Goal: Information Seeking & Learning: Learn about a topic

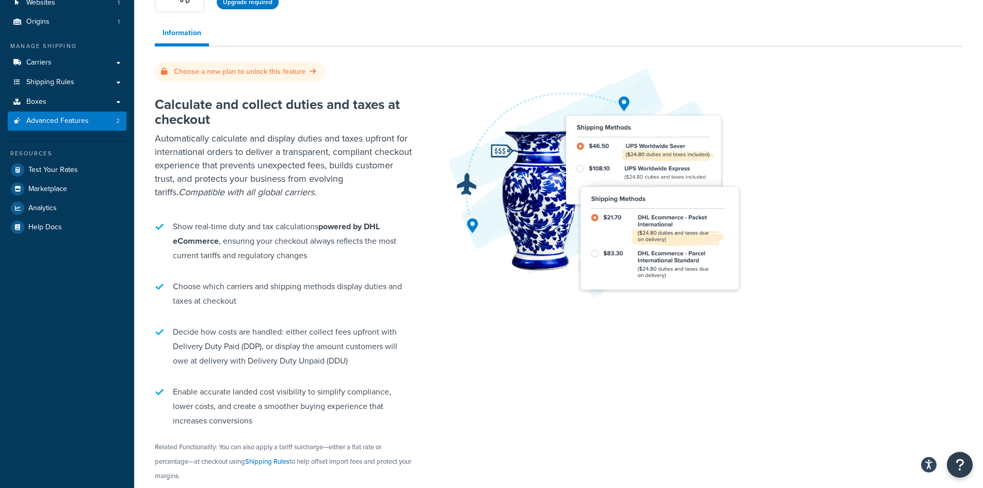
scroll to position [66, 0]
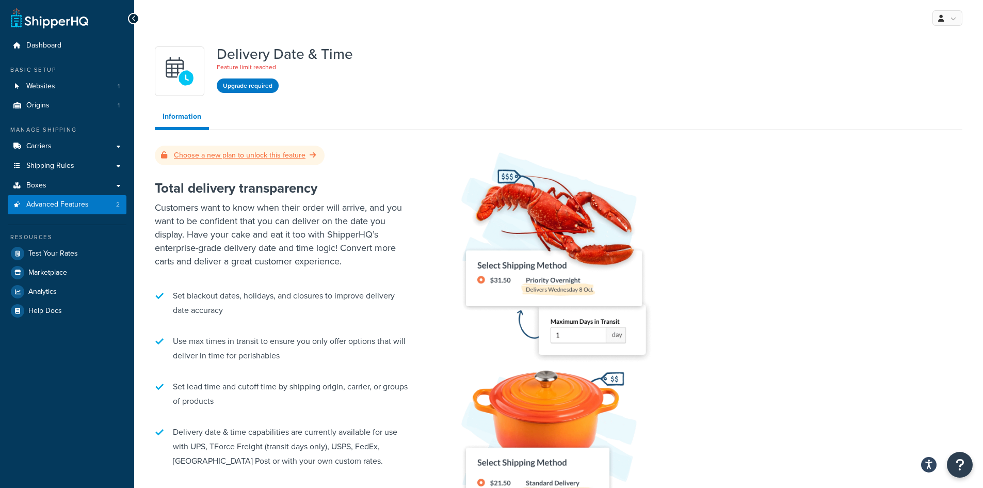
click at [215, 154] on link "Choose a new plan to unlock this feature" at bounding box center [239, 155] width 157 height 11
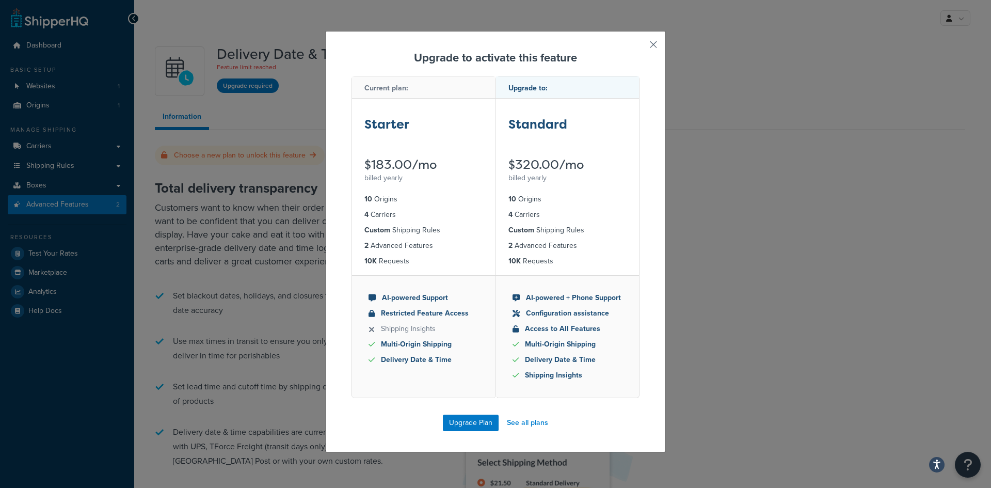
click at [640, 47] on button "button" at bounding box center [638, 48] width 3 height 3
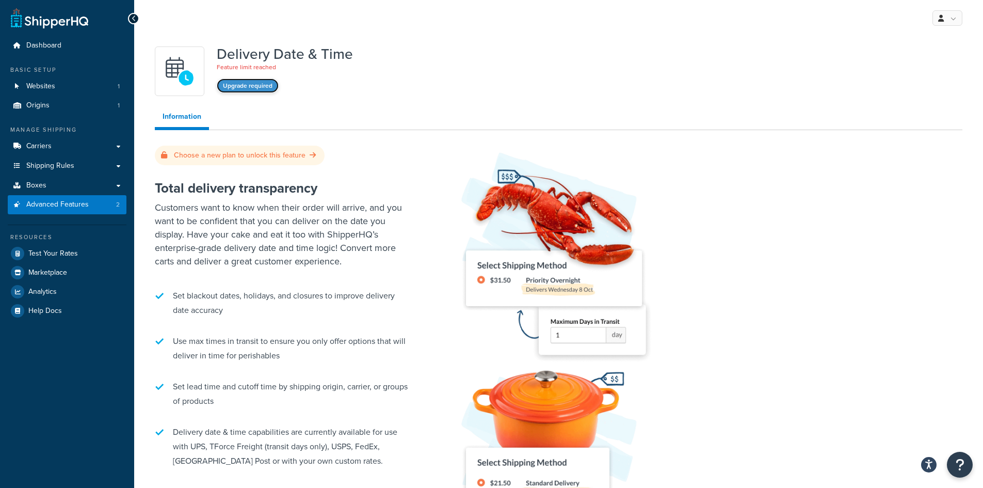
click at [256, 84] on button "Upgrade required" at bounding box center [248, 85] width 62 height 14
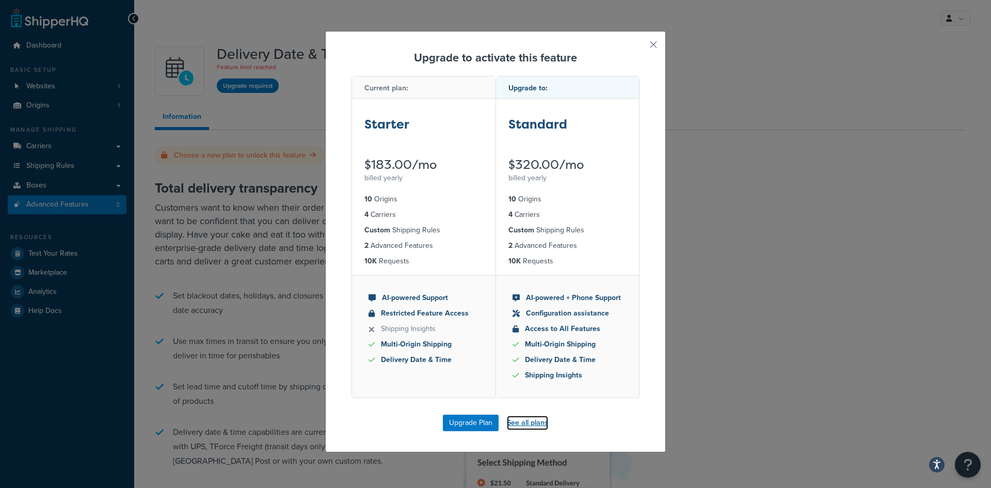
click at [524, 421] on link "See all plans" at bounding box center [527, 423] width 41 height 14
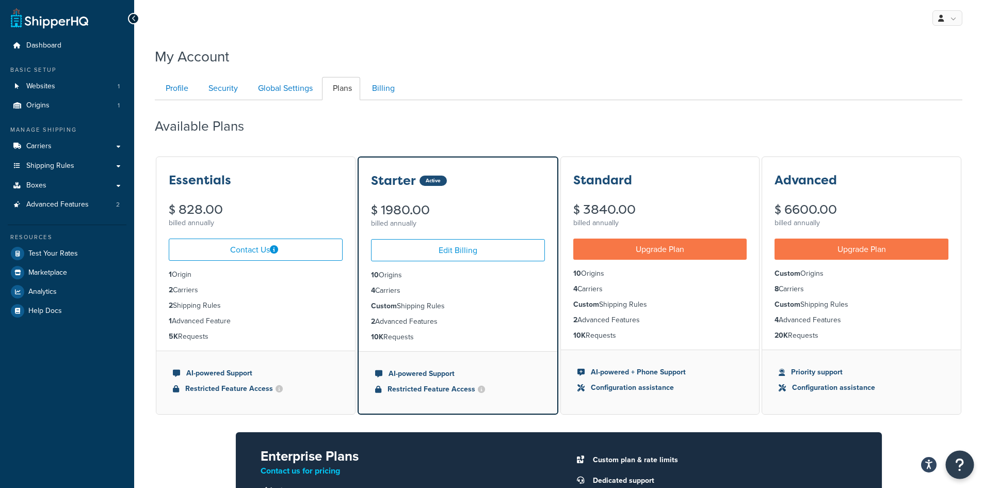
click at [961, 464] on icon "Open Resource Center" at bounding box center [961, 464] width 10 height 14
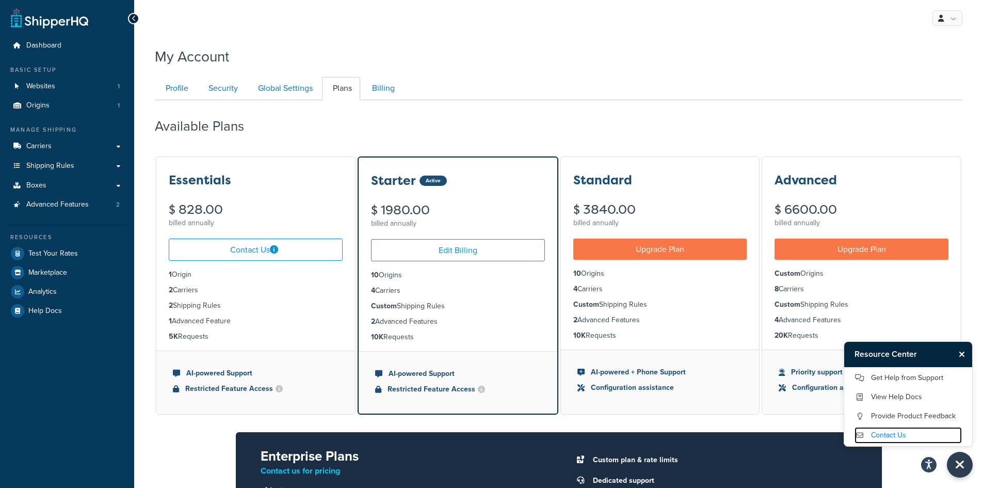
click at [908, 438] on link "Contact Us" at bounding box center [908, 435] width 107 height 17
click at [186, 90] on link "Profile" at bounding box center [176, 88] width 42 height 23
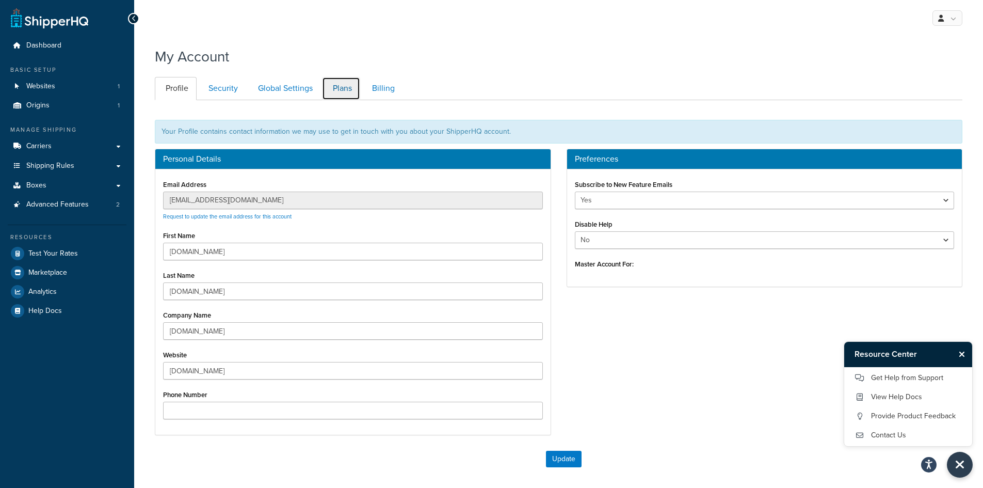
click at [343, 84] on link "Plans" at bounding box center [341, 88] width 38 height 23
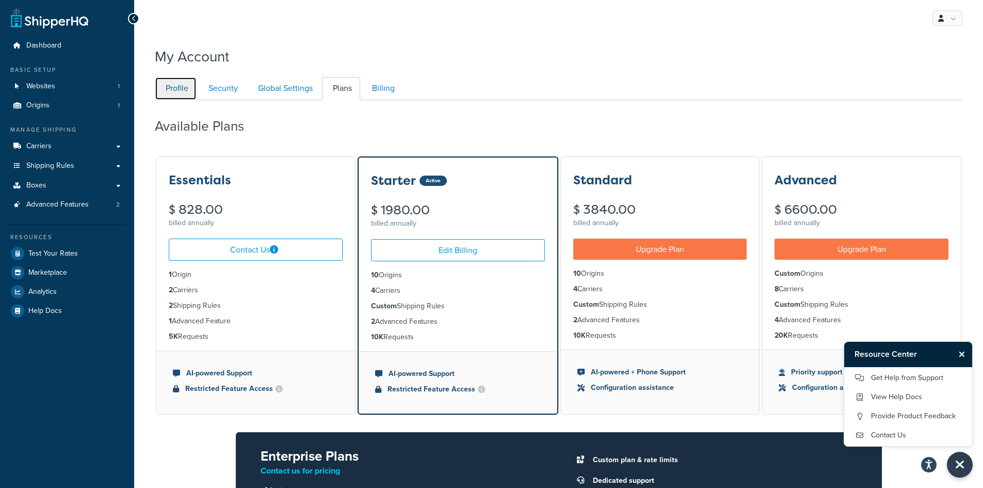
click at [185, 95] on link "Profile" at bounding box center [176, 88] width 42 height 23
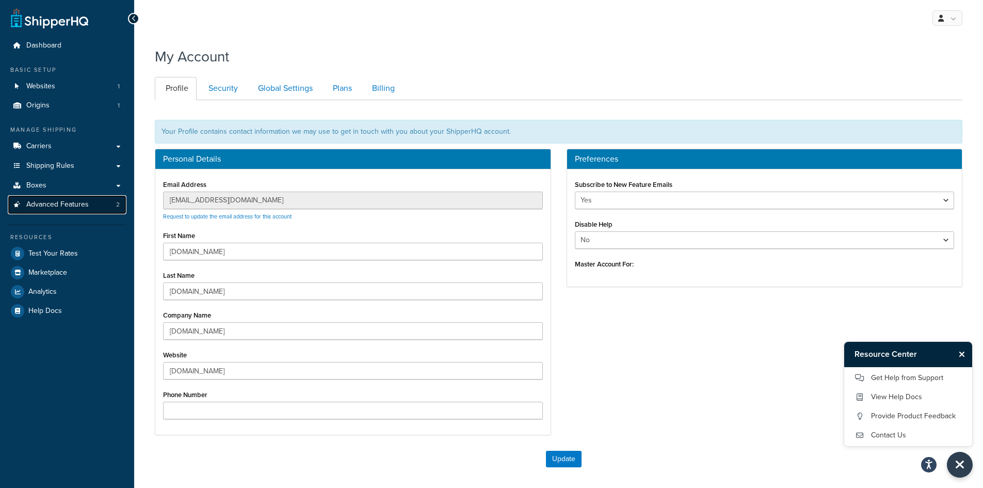
click at [62, 212] on link "Advanced Features 2" at bounding box center [67, 204] width 119 height 19
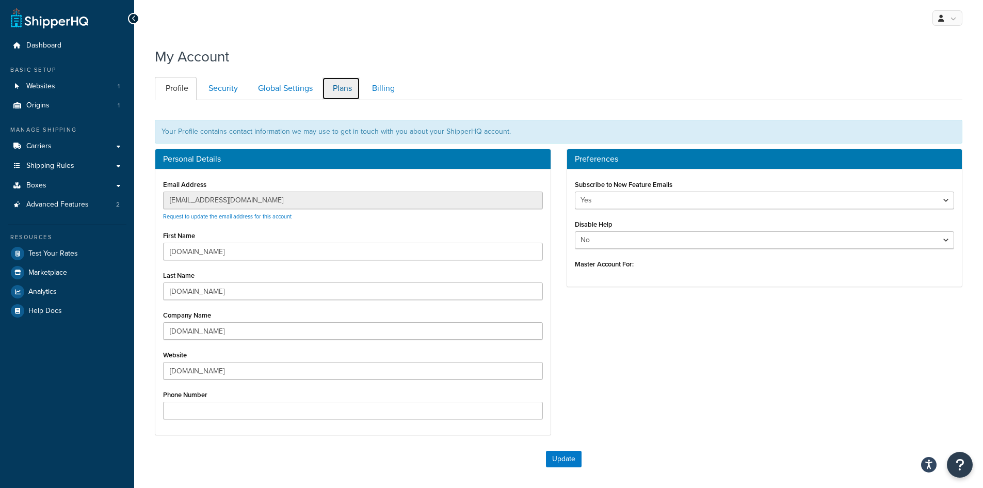
click at [336, 93] on link "Plans" at bounding box center [341, 88] width 38 height 23
